Goal: Transaction & Acquisition: Download file/media

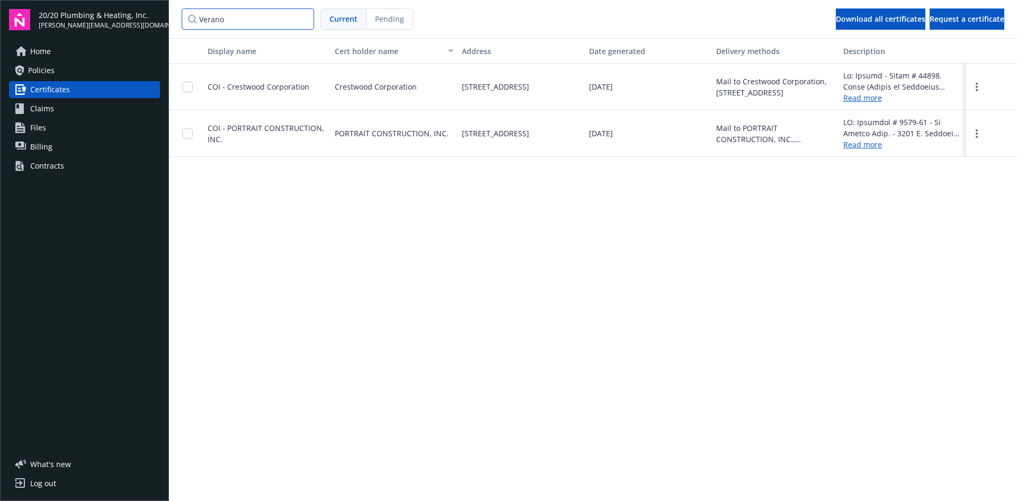
click at [234, 17] on input "Verano" at bounding box center [248, 18] width 132 height 21
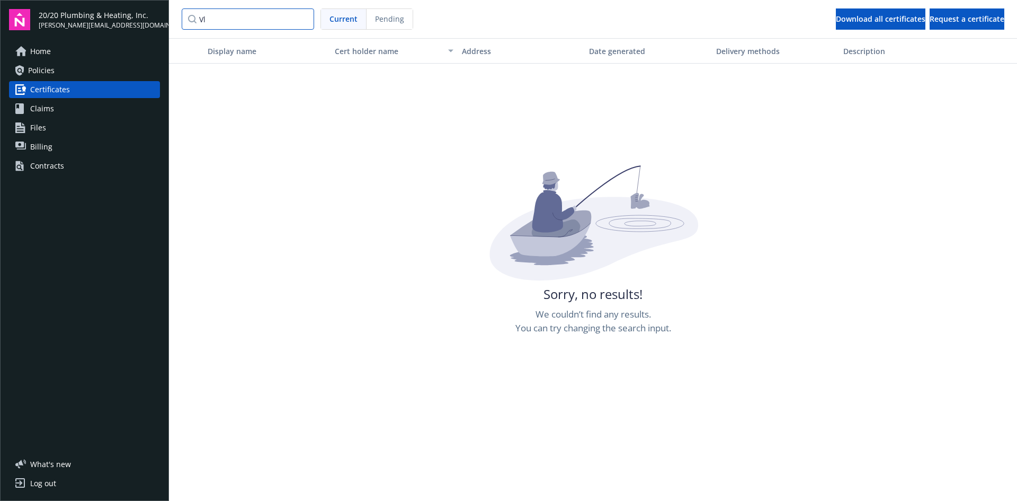
type input "V"
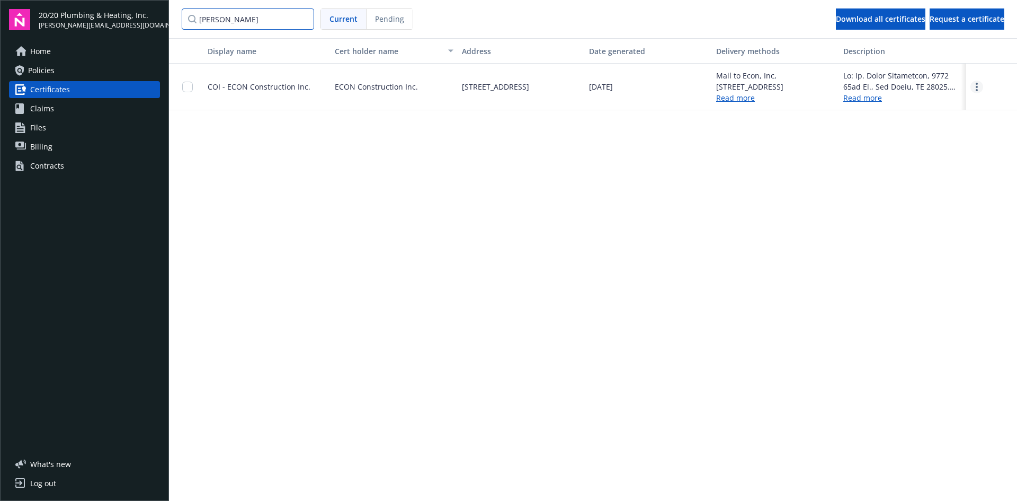
type input "[PERSON_NAME]"
click at [975, 88] on link "more" at bounding box center [977, 87] width 13 height 13
click at [962, 105] on link "Download" at bounding box center [947, 108] width 69 height 21
